Goal: Task Accomplishment & Management: Manage account settings

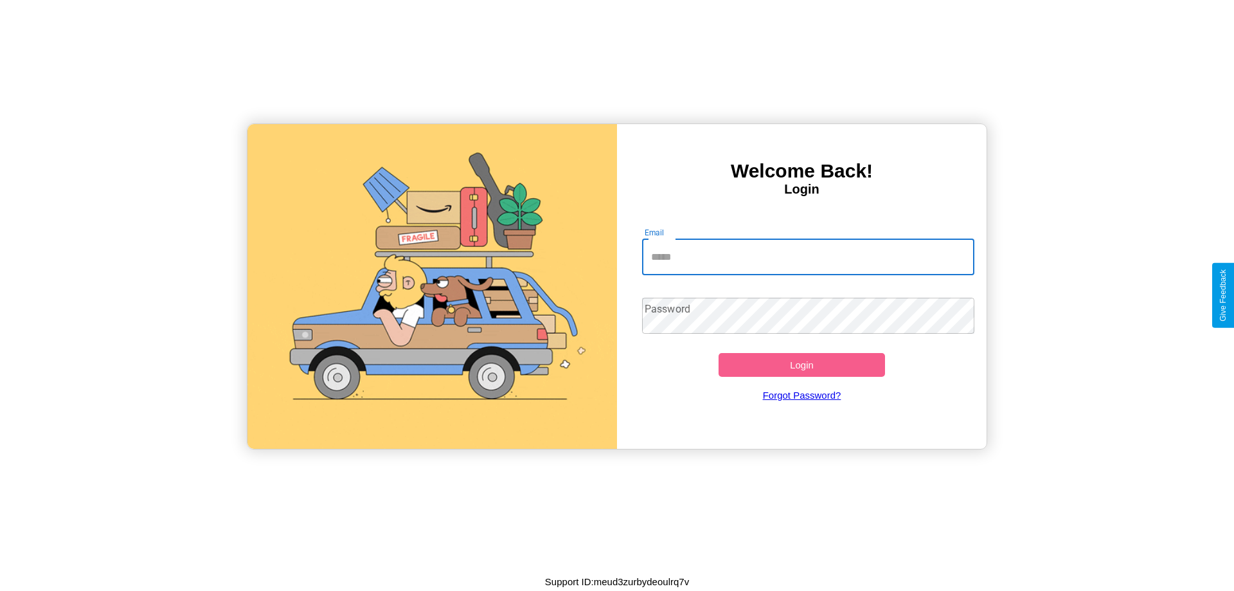
click at [808, 256] on input "Email" at bounding box center [808, 257] width 333 height 36
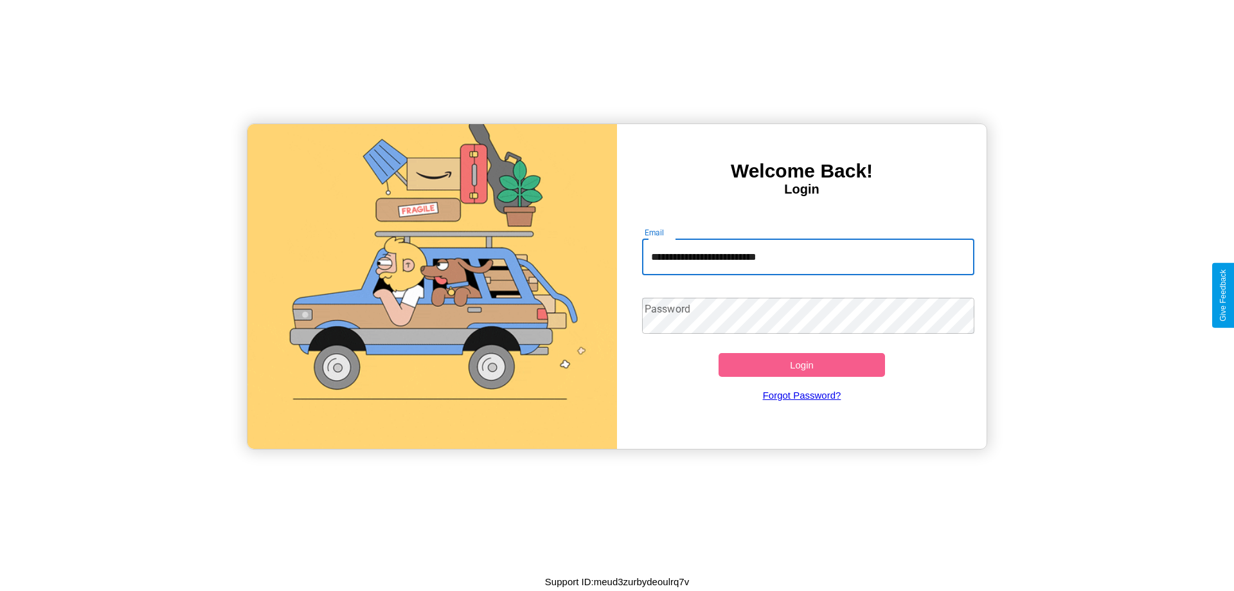
type input "**********"
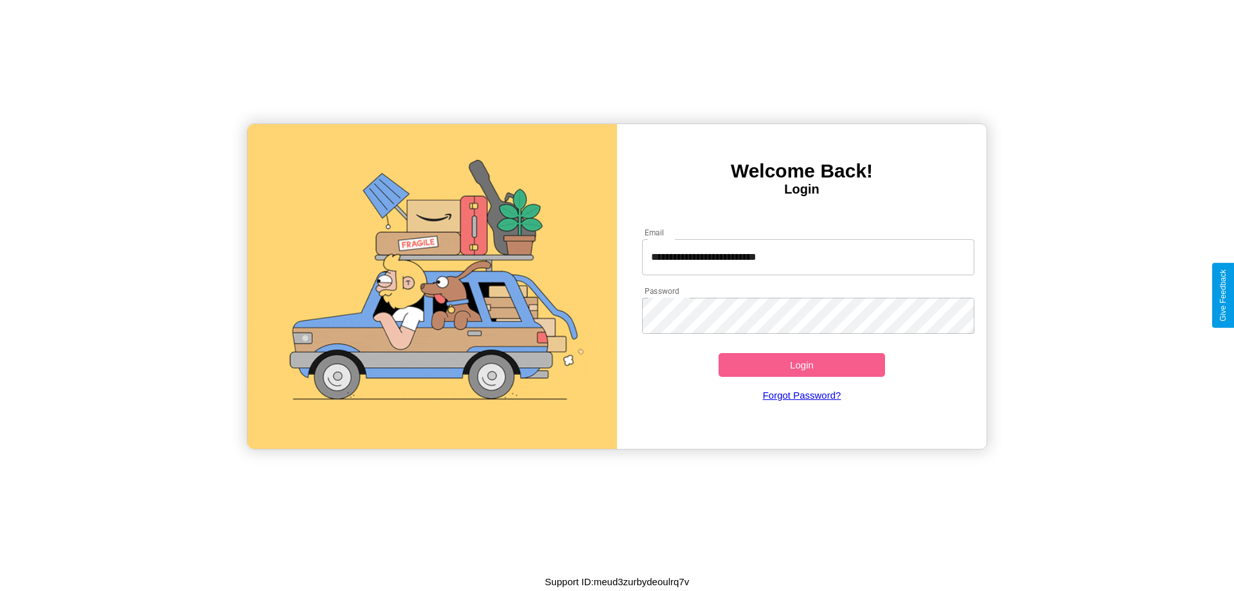
click at [801, 364] on button "Login" at bounding box center [801, 365] width 166 height 24
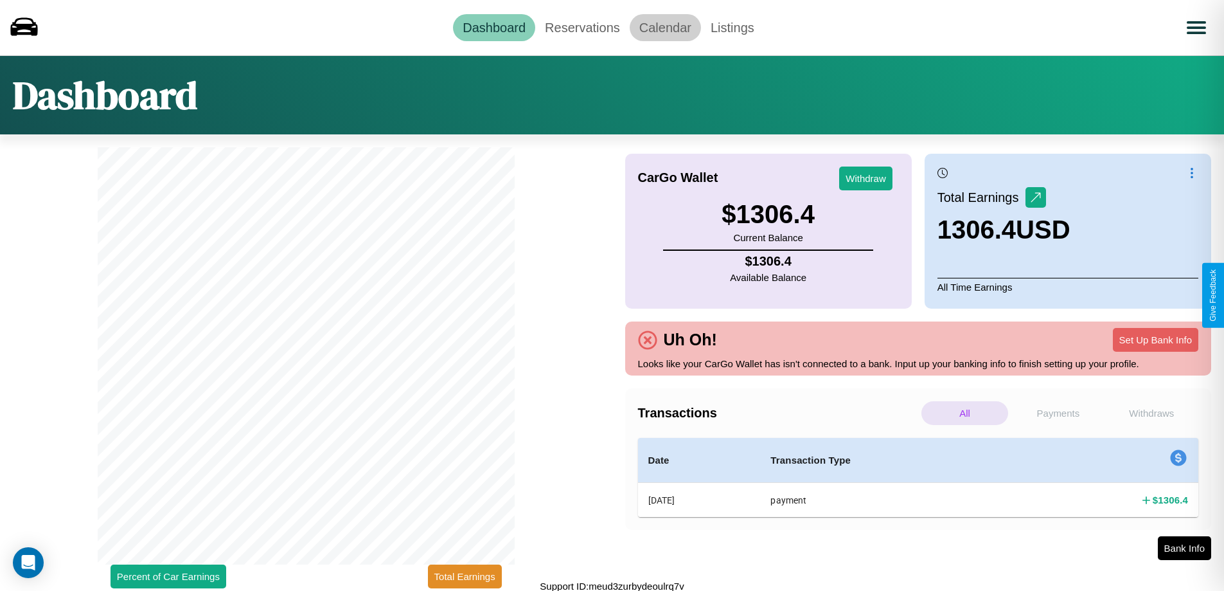
click at [665, 27] on link "Calendar" at bounding box center [665, 27] width 71 height 27
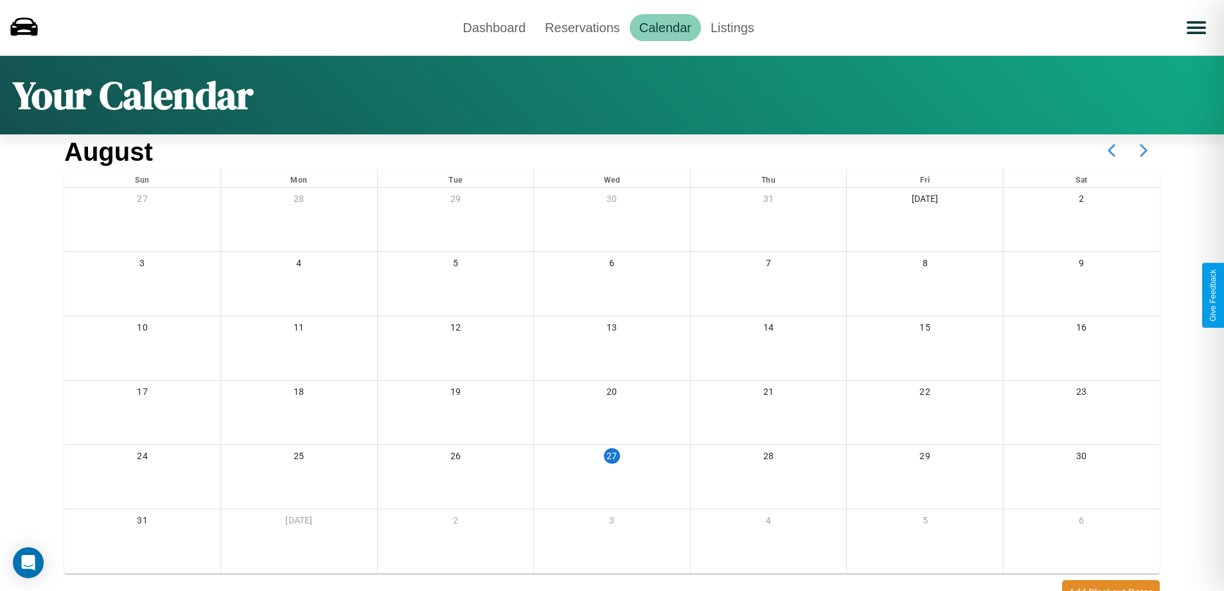
click at [1144, 150] on icon at bounding box center [1144, 150] width 32 height 32
click at [582, 27] on link "Reservations" at bounding box center [582, 27] width 94 height 27
